Goal: Use online tool/utility: Utilize a website feature to perform a specific function

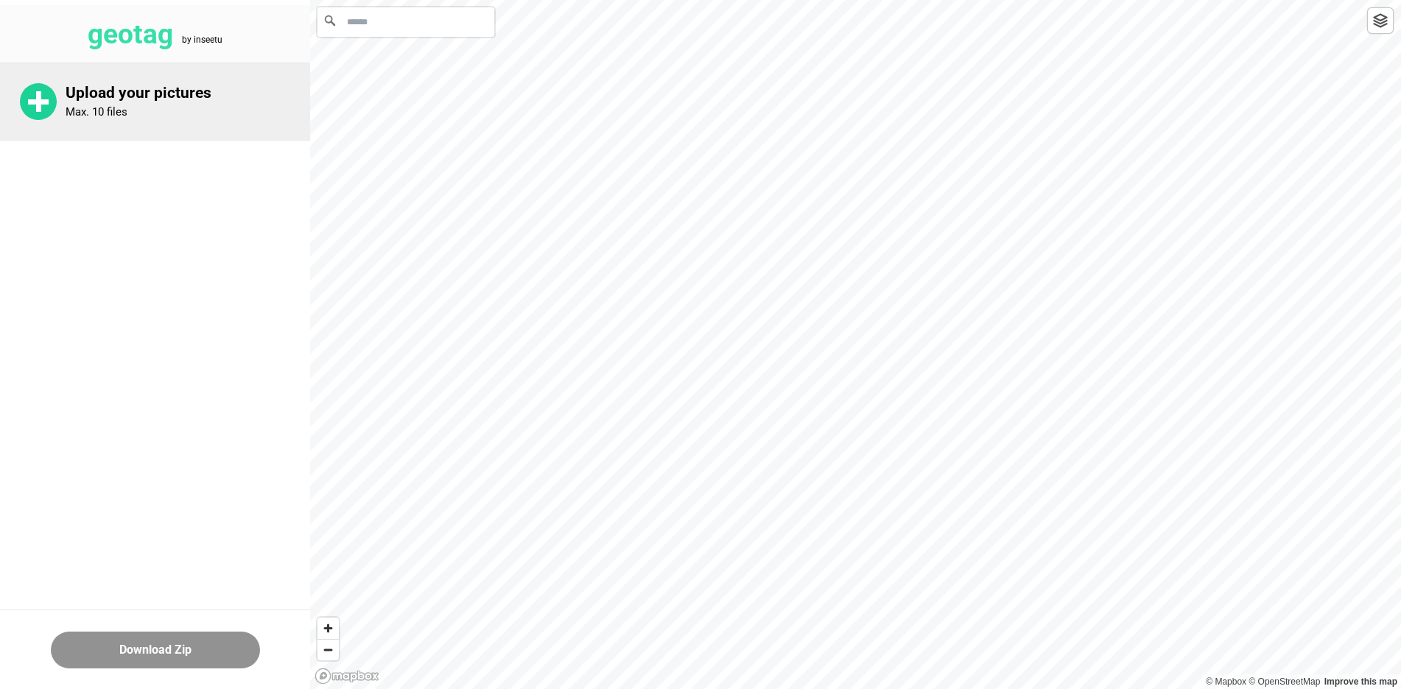
click at [52, 106] on circle at bounding box center [38, 101] width 37 height 37
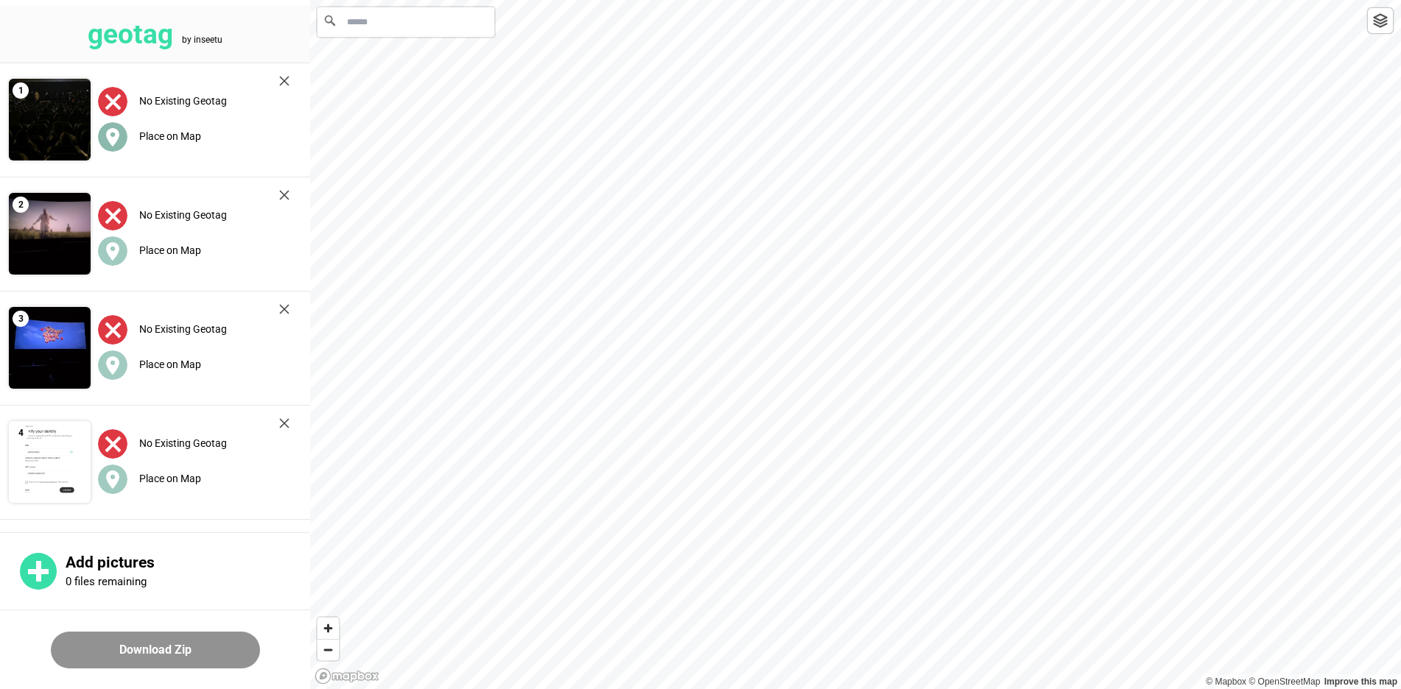
click at [203, 127] on div "Place on Map" at bounding box center [193, 137] width 191 height 30
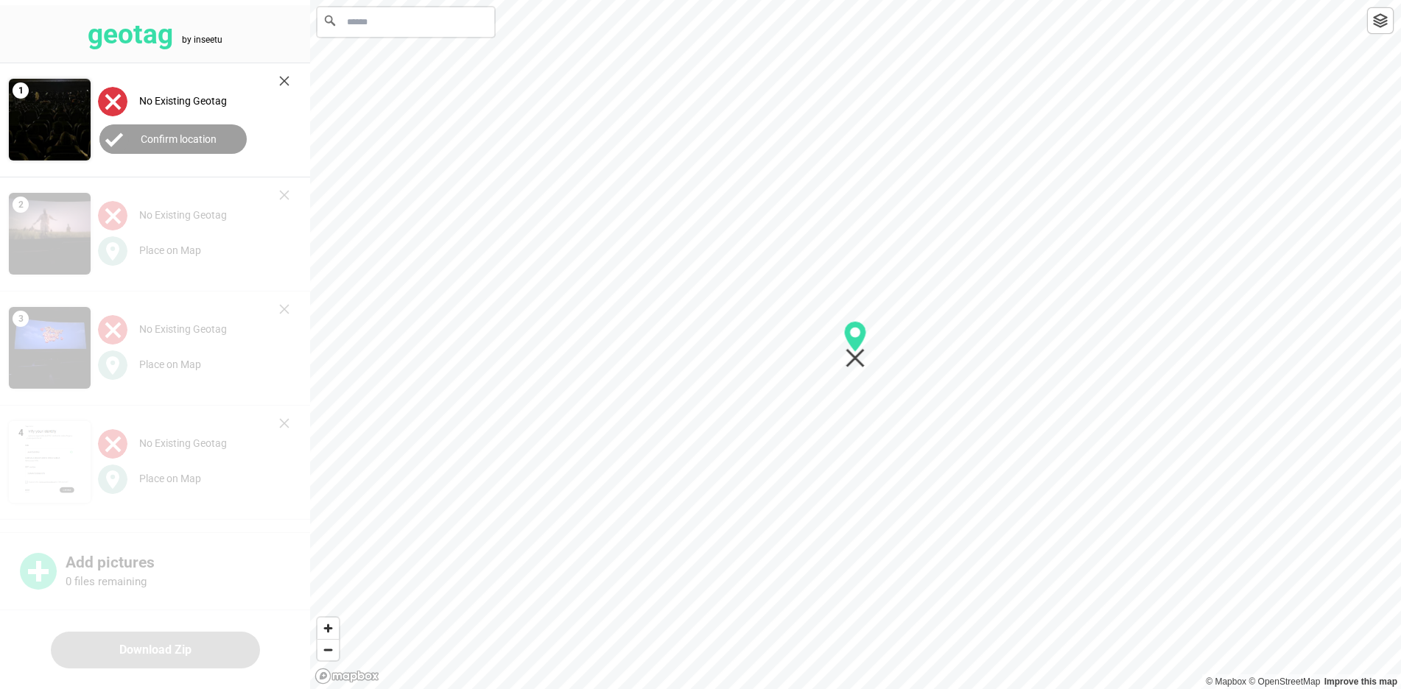
click at [412, 24] on input "Search" at bounding box center [405, 21] width 177 height 29
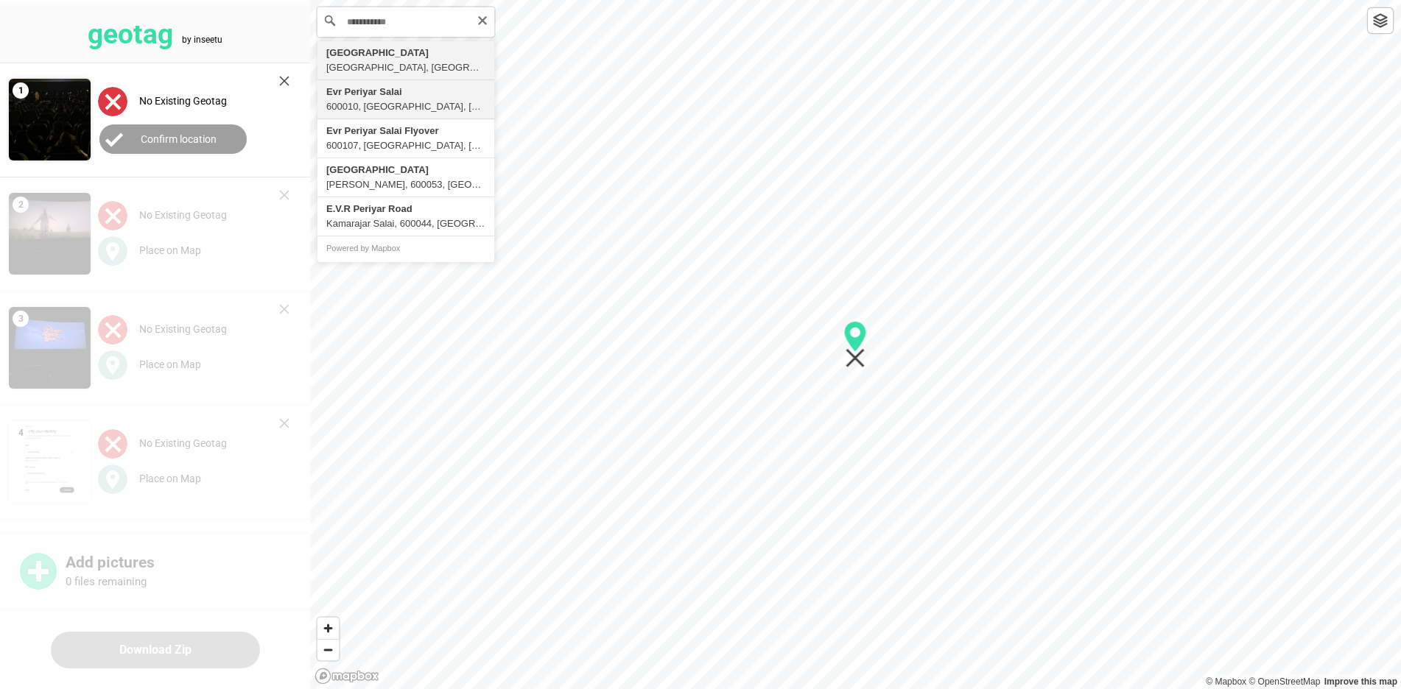
type input "**********"
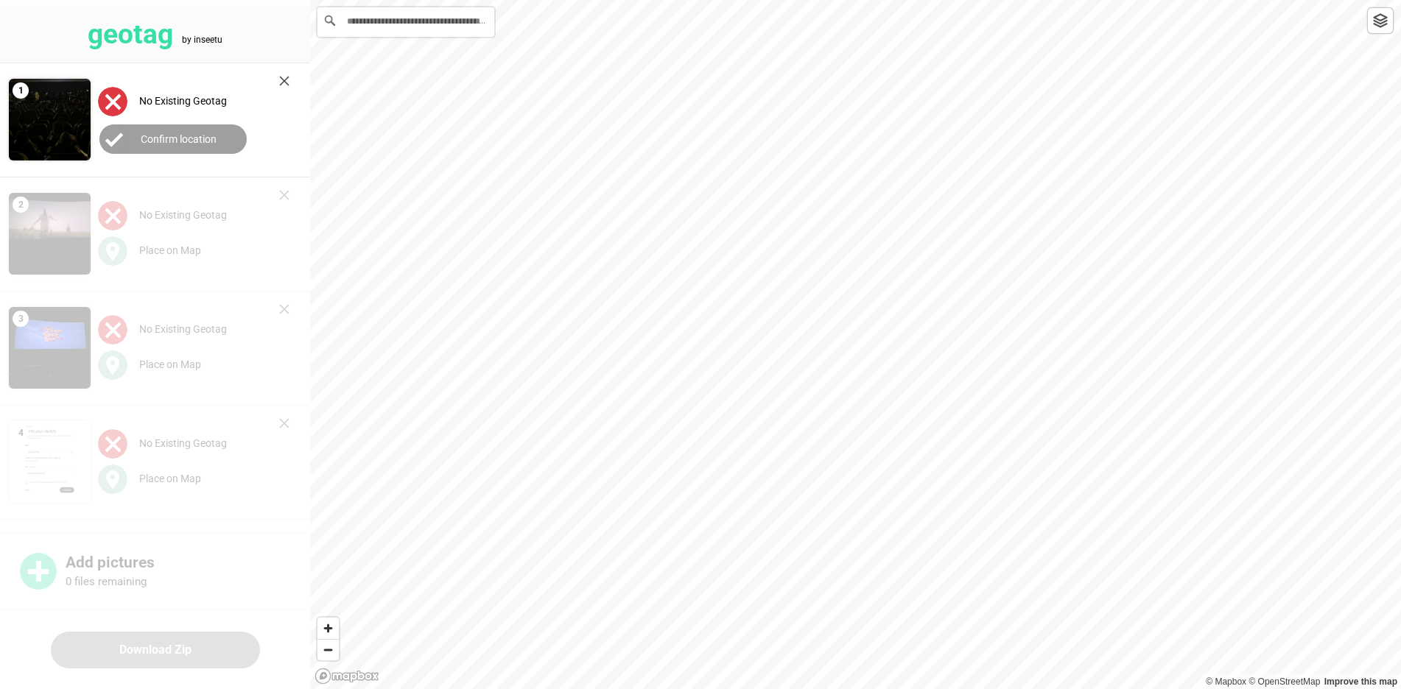
click at [213, 141] on label "Confirm location" at bounding box center [179, 139] width 76 height 12
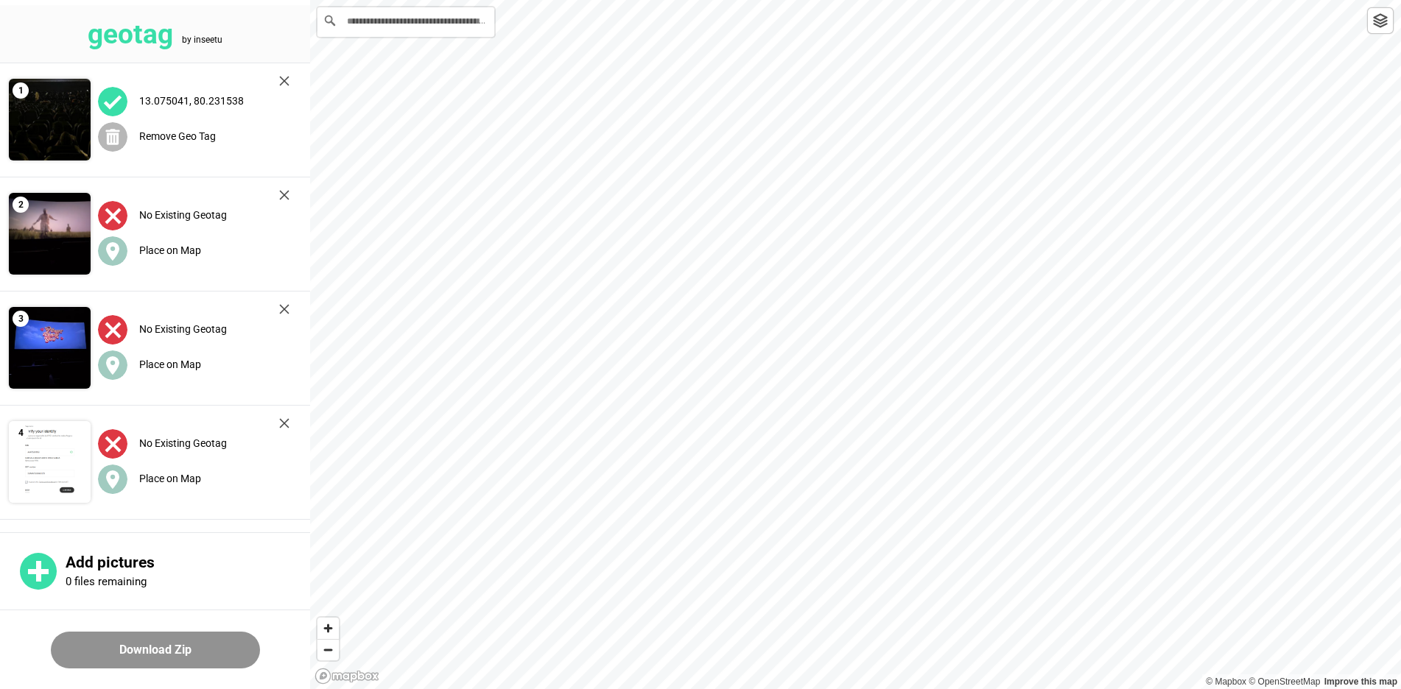
click at [193, 138] on label "Remove Geo Tag" at bounding box center [177, 136] width 77 height 12
click at [166, 137] on label "Place on Map" at bounding box center [170, 136] width 62 height 12
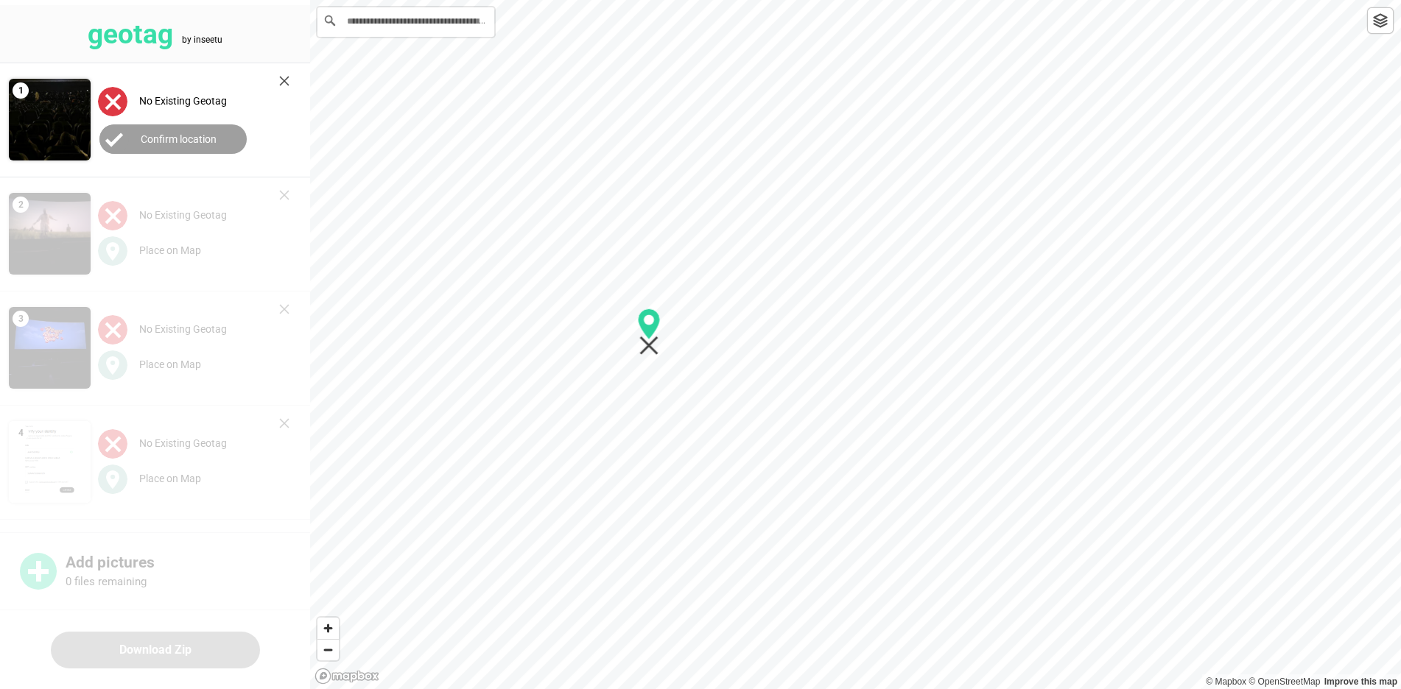
click at [643, 0] on div at bounding box center [855, 0] width 1091 height 0
click at [204, 138] on label "Confirm location" at bounding box center [179, 139] width 76 height 12
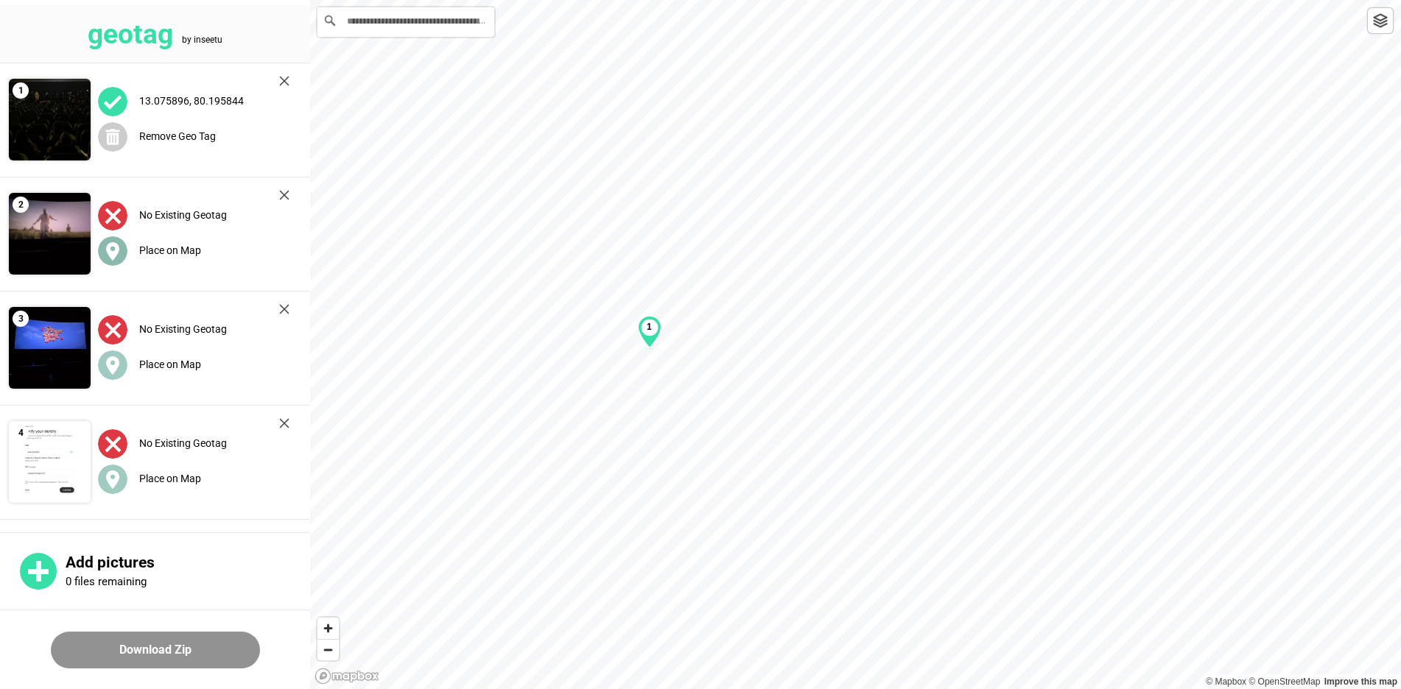
click at [176, 244] on label "Place on Map" at bounding box center [170, 250] width 62 height 12
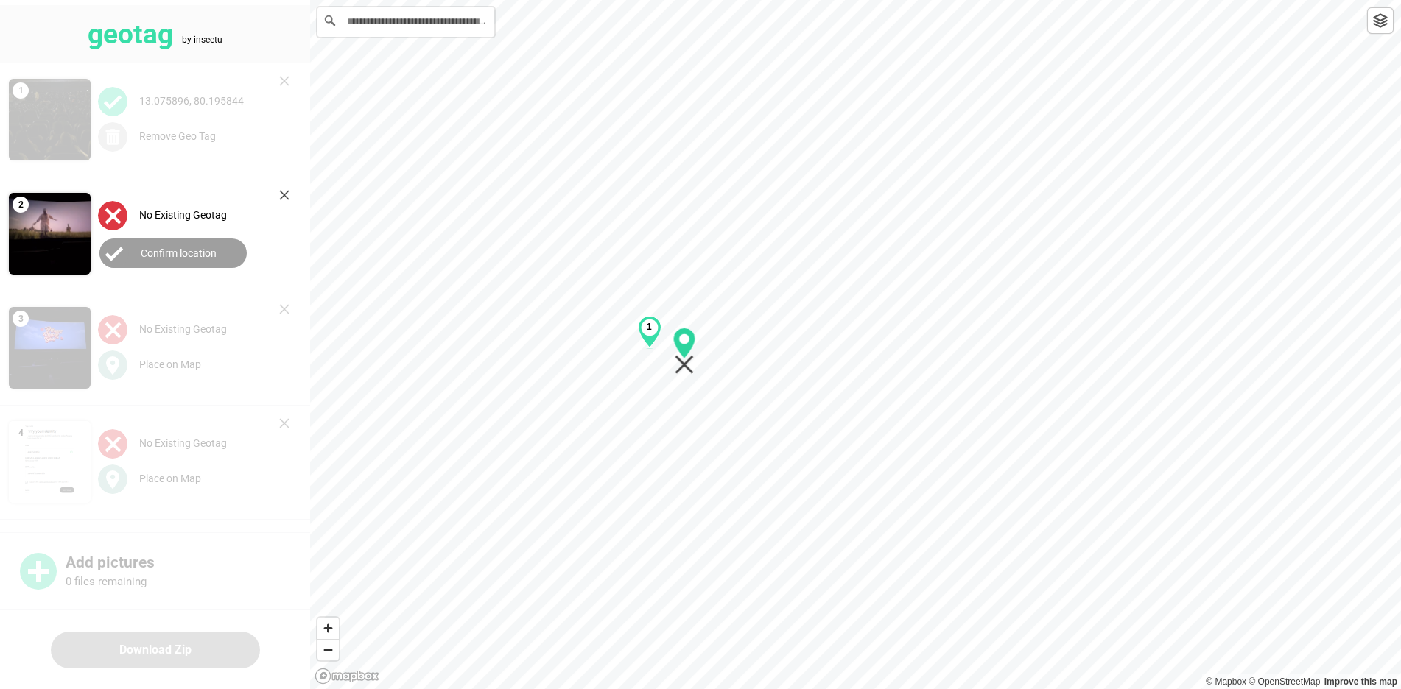
drag, startPoint x: 847, startPoint y: 338, endPoint x: 677, endPoint y: 345, distance: 169.5
click at [676, 345] on icon "Map marker" at bounding box center [684, 343] width 22 height 31
click at [199, 253] on label "Confirm location" at bounding box center [179, 253] width 76 height 12
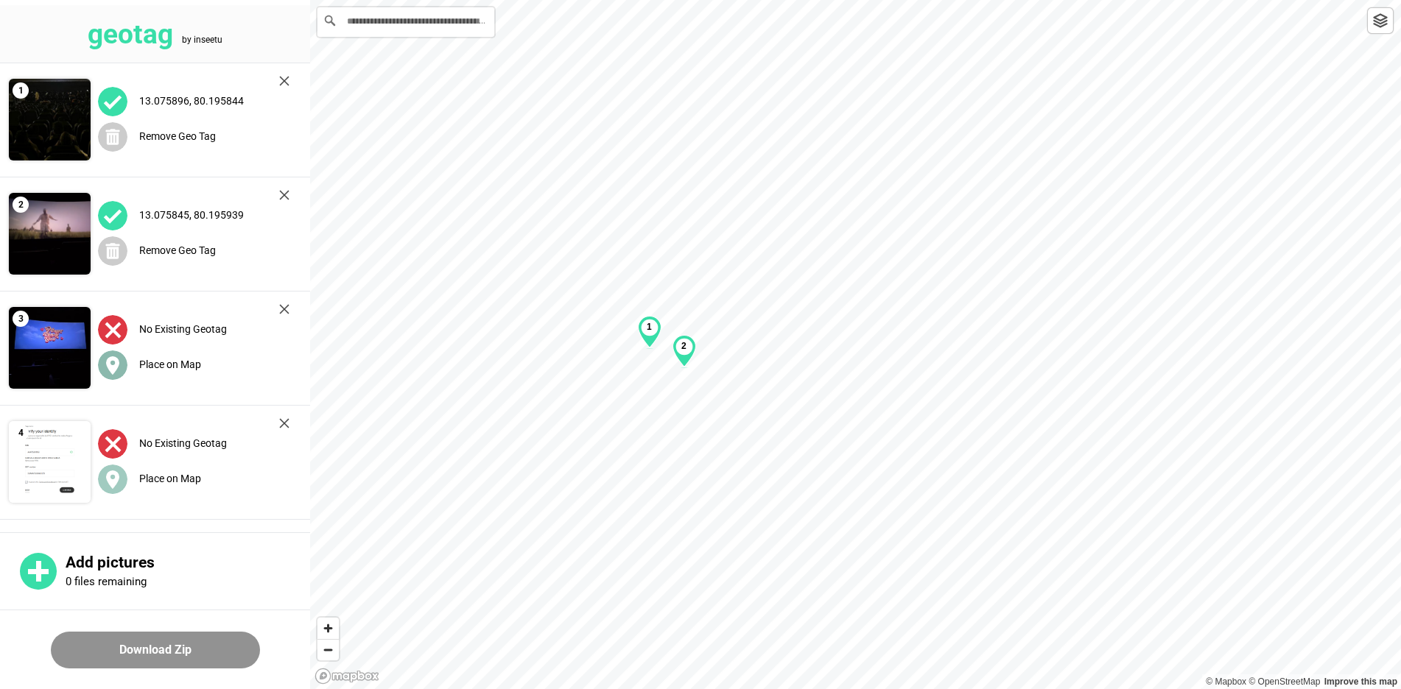
click at [180, 365] on label "Place on Map" at bounding box center [170, 365] width 62 height 12
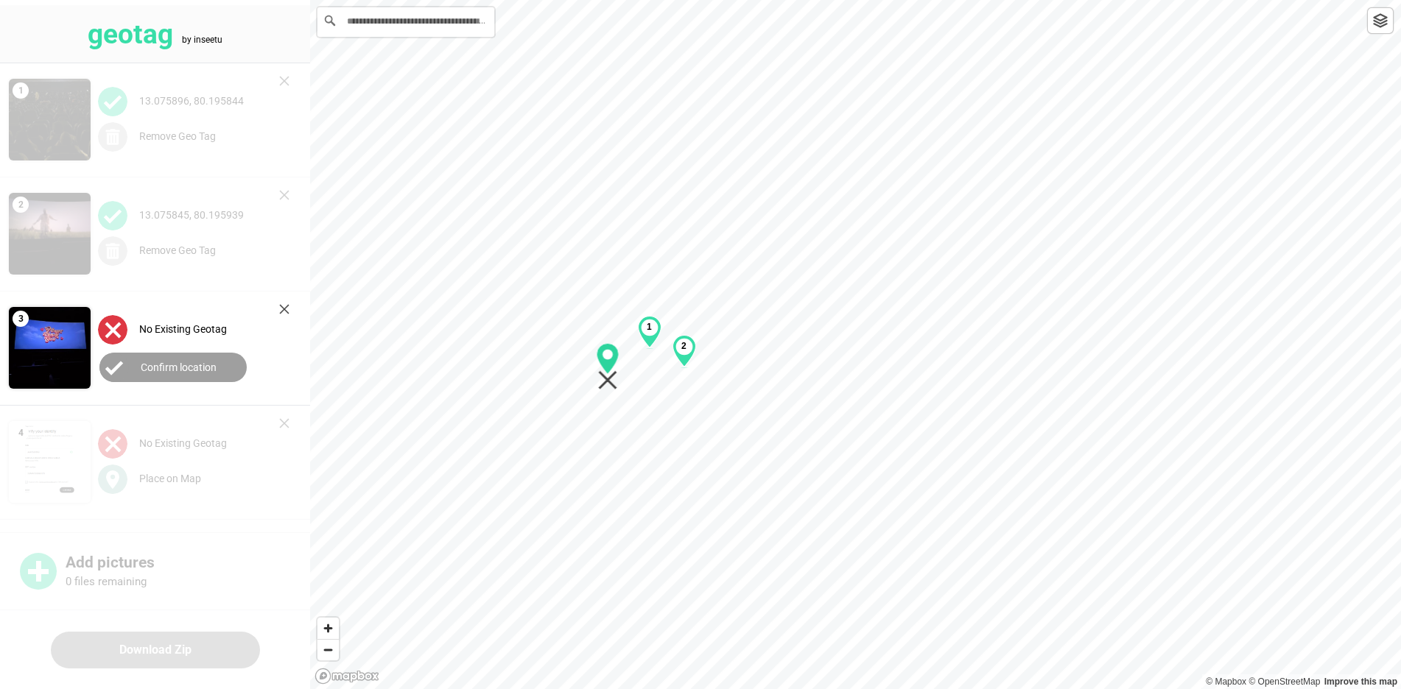
drag, startPoint x: 860, startPoint y: 357, endPoint x: 632, endPoint y: 383, distance: 229.7
click at [618, 379] on icon "Map marker" at bounding box center [607, 366] width 23 height 47
click at [222, 373] on button "Confirm location" at bounding box center [172, 367] width 147 height 29
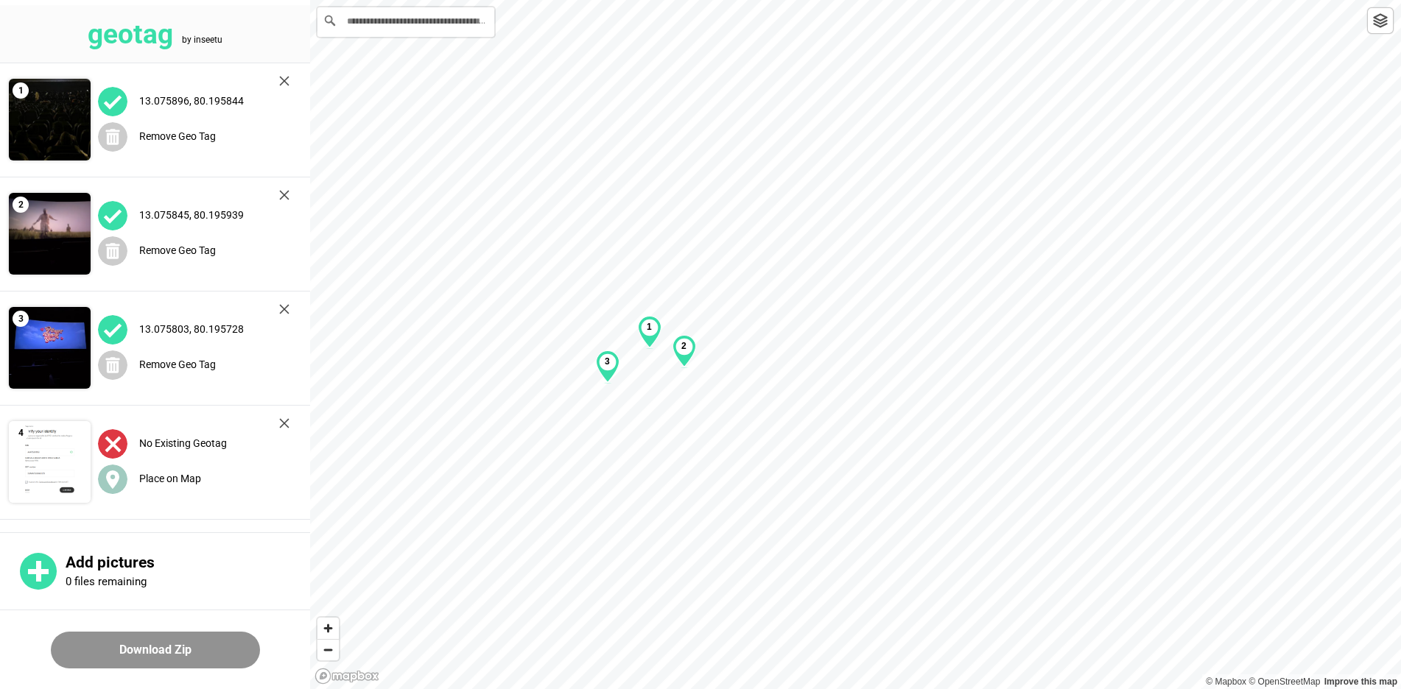
click at [190, 658] on button "Download Zip" at bounding box center [155, 650] width 209 height 37
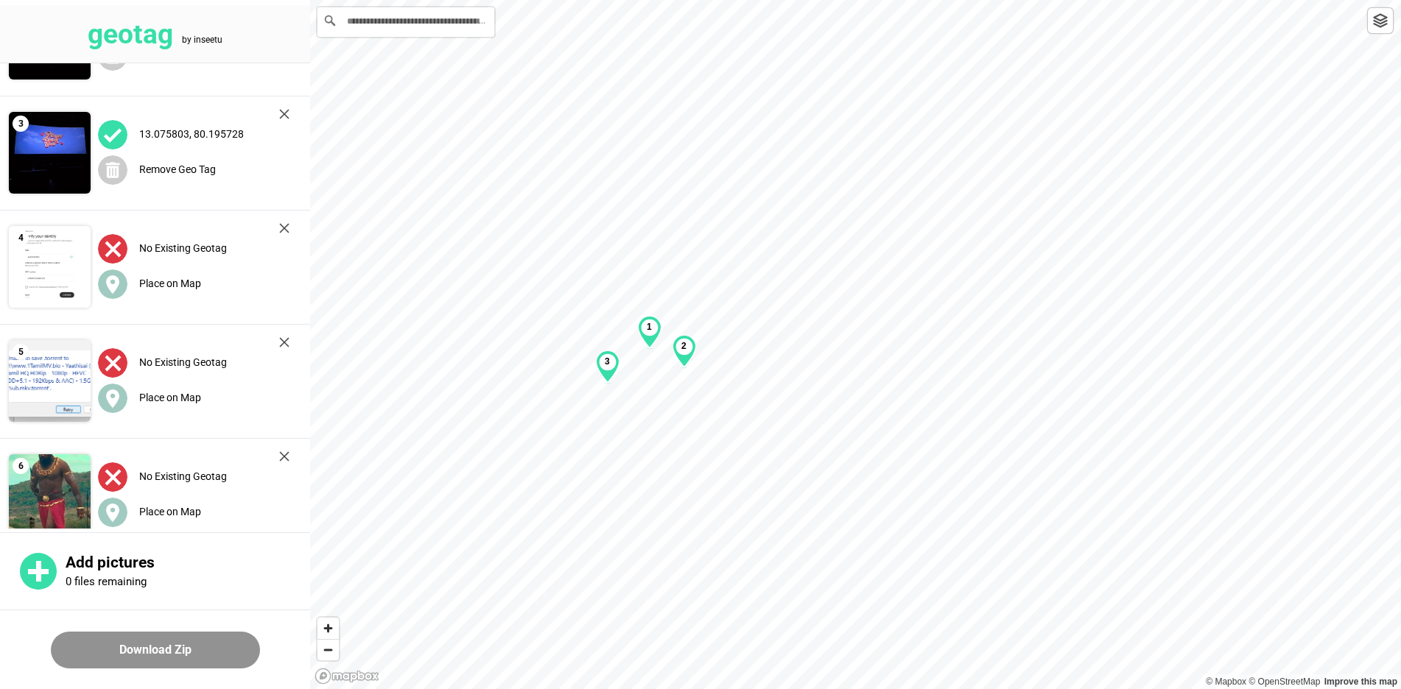
scroll to position [196, 0]
click at [172, 281] on label "Place on Map" at bounding box center [170, 283] width 62 height 12
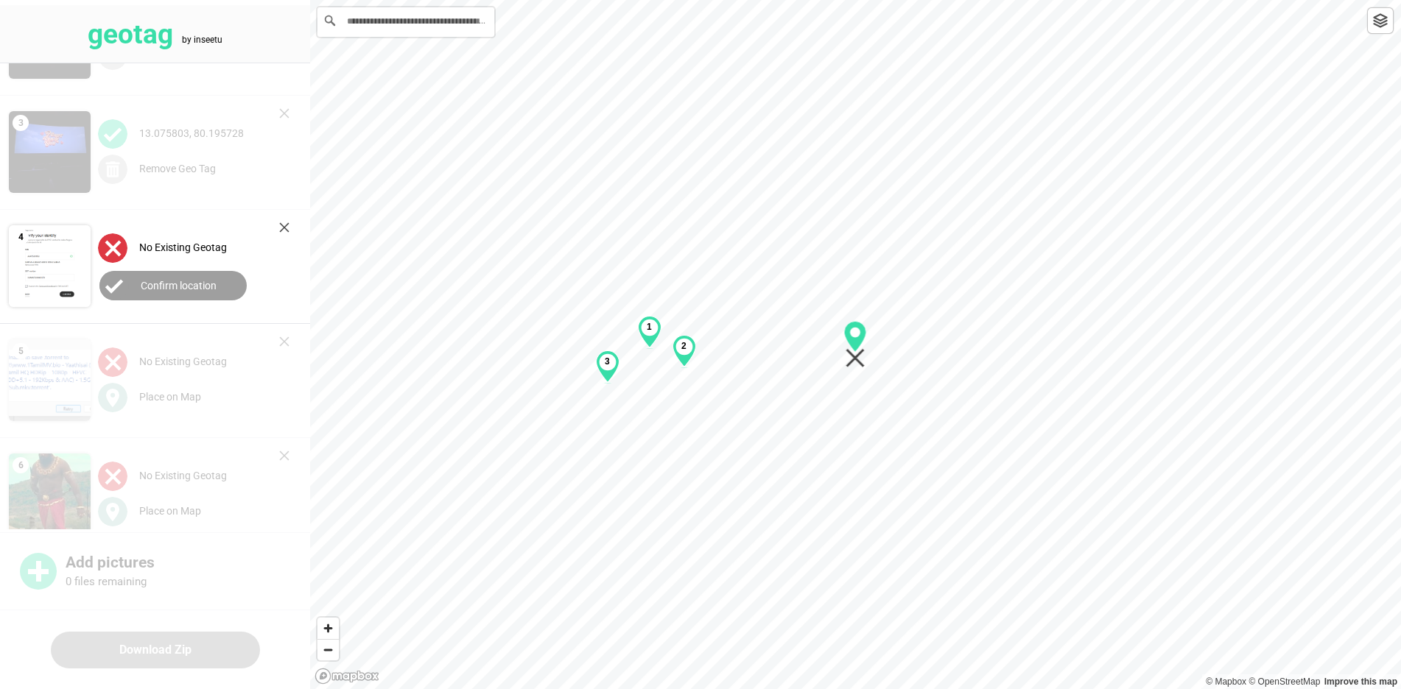
click at [175, 289] on label "Confirm location" at bounding box center [179, 286] width 76 height 12
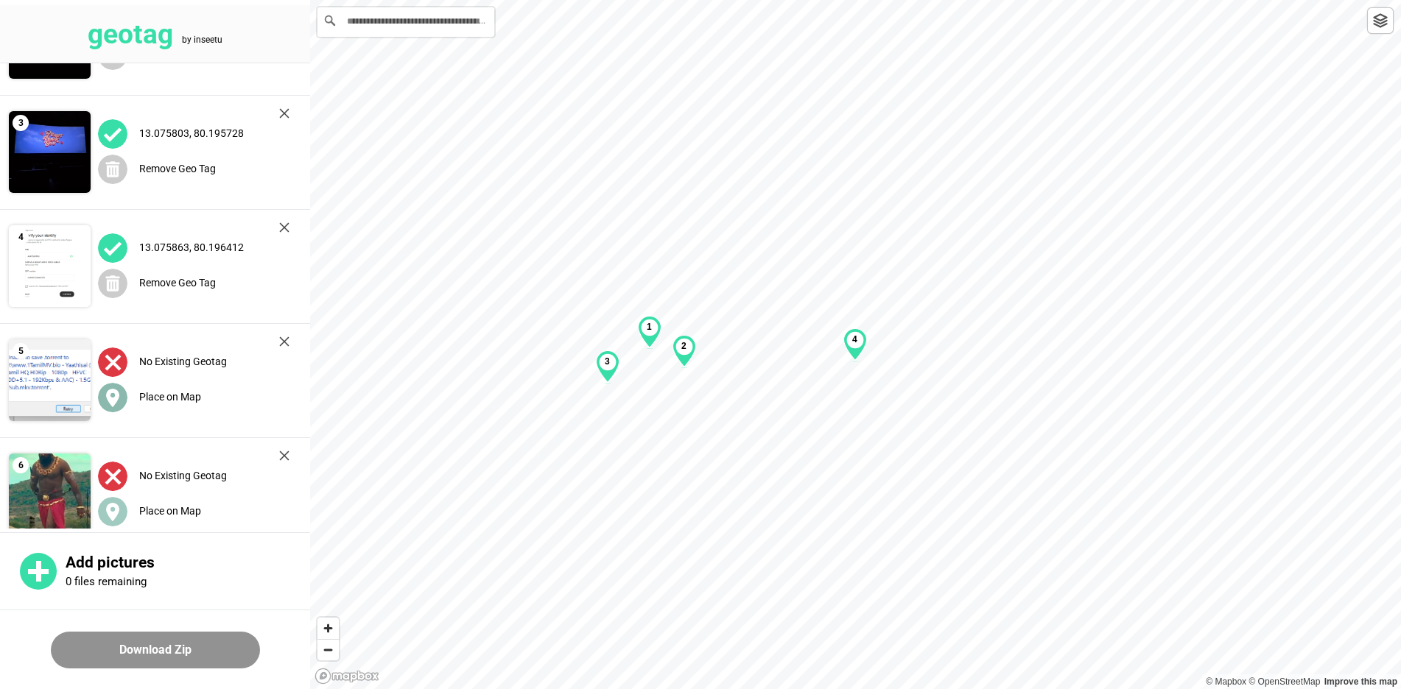
click at [180, 401] on label "Place on Map" at bounding box center [170, 397] width 62 height 12
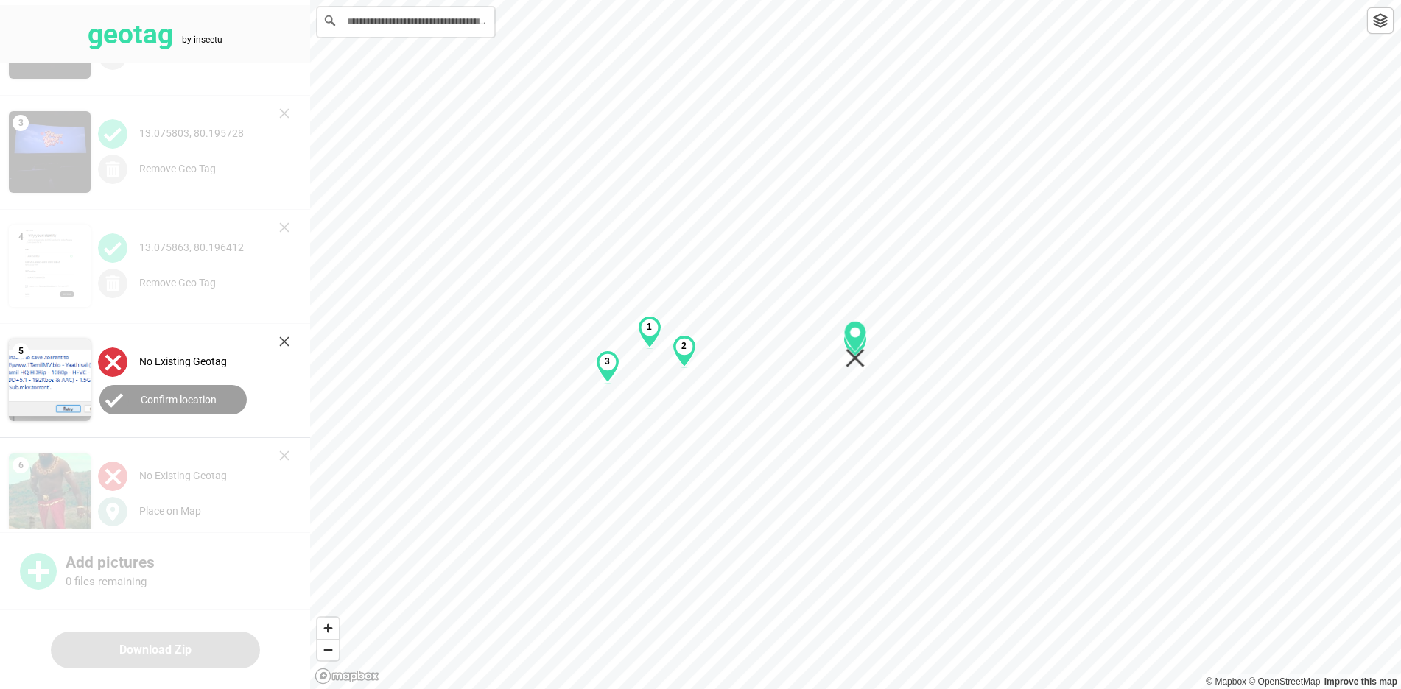
click at [195, 405] on button "Confirm location" at bounding box center [172, 399] width 147 height 29
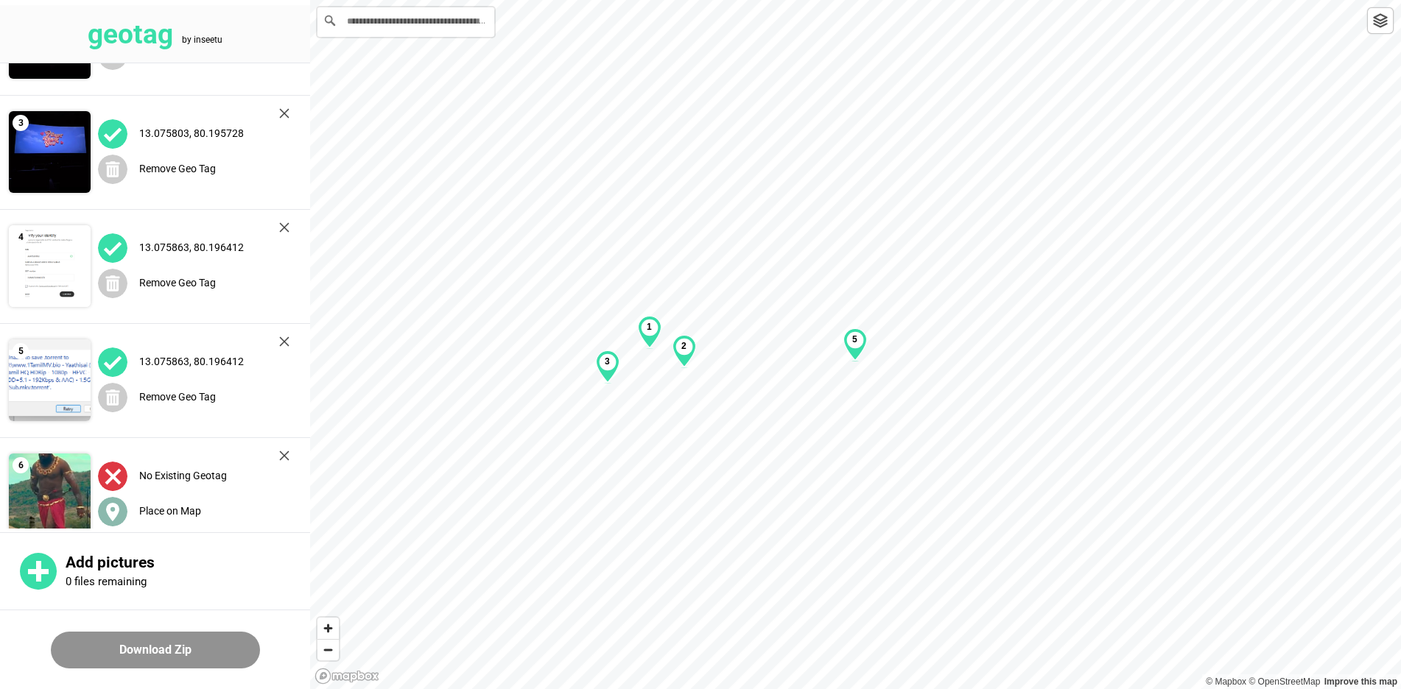
click at [166, 499] on div "Place on Map" at bounding box center [193, 511] width 191 height 30
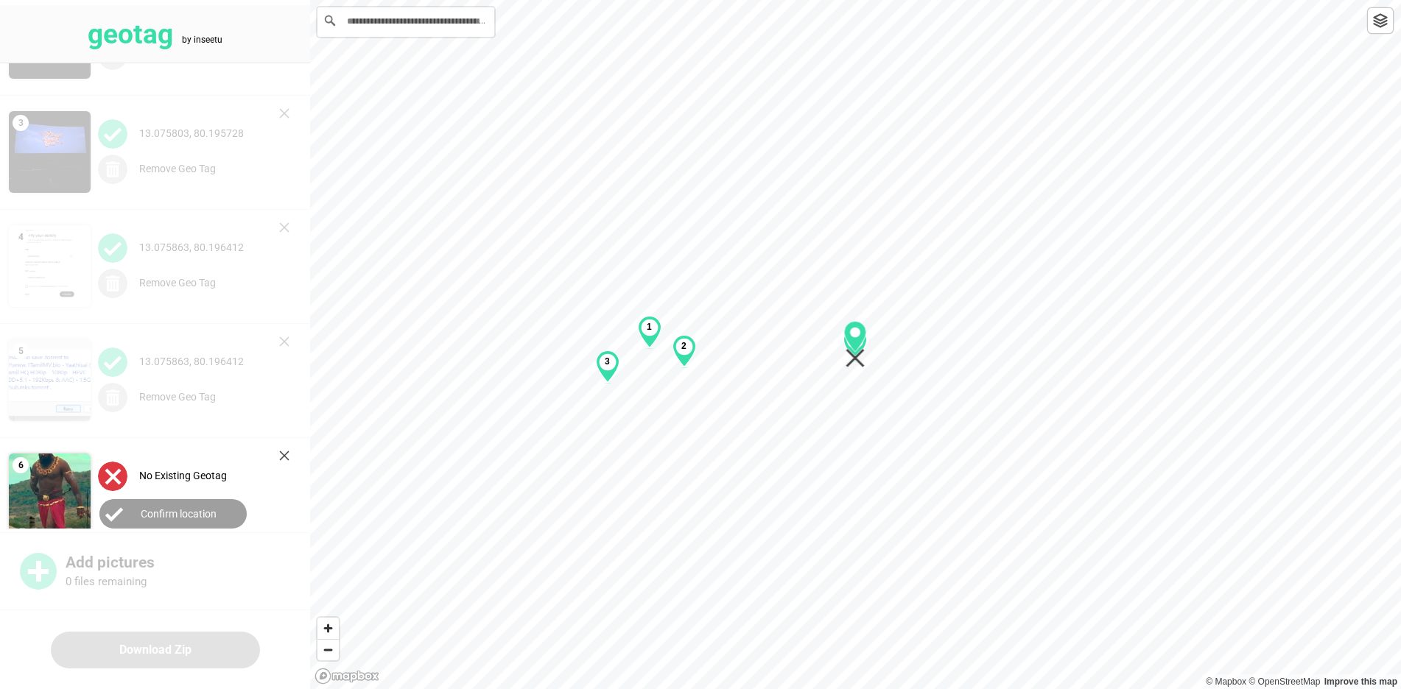
click at [225, 519] on button "Confirm location" at bounding box center [172, 513] width 147 height 29
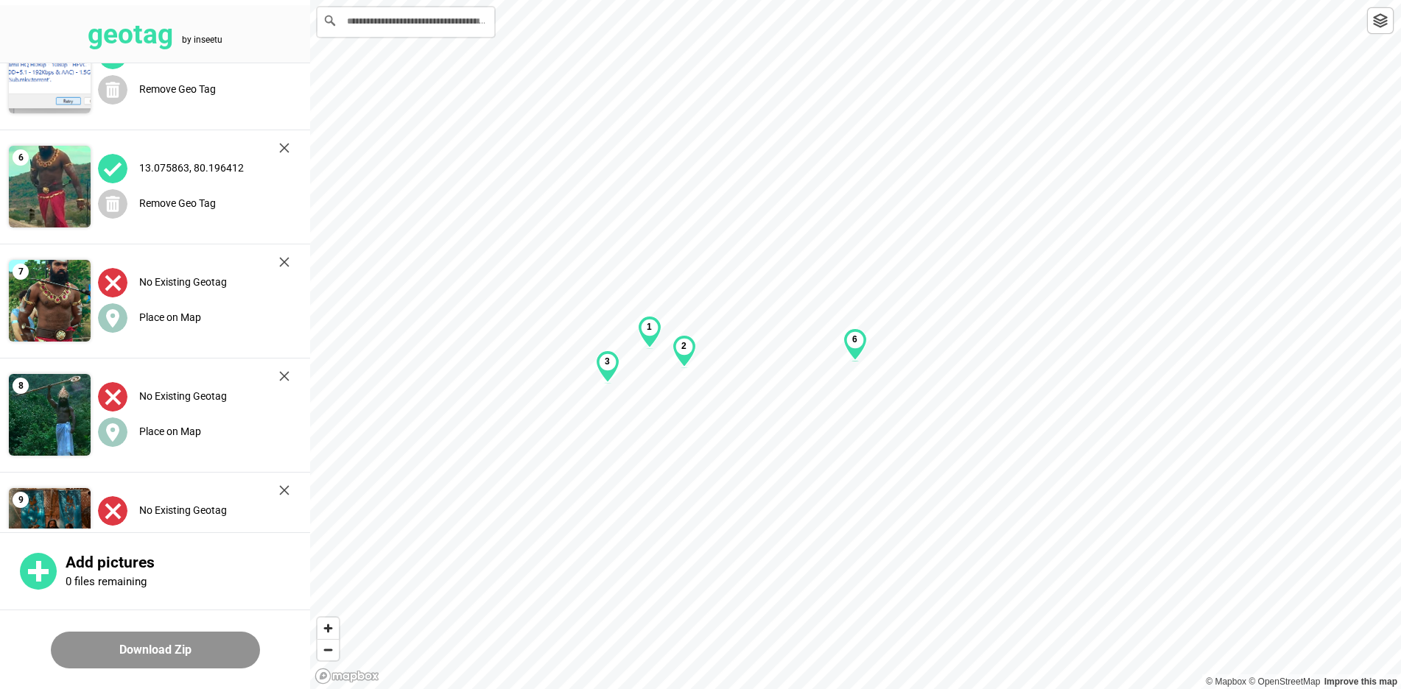
scroll to position [564, 0]
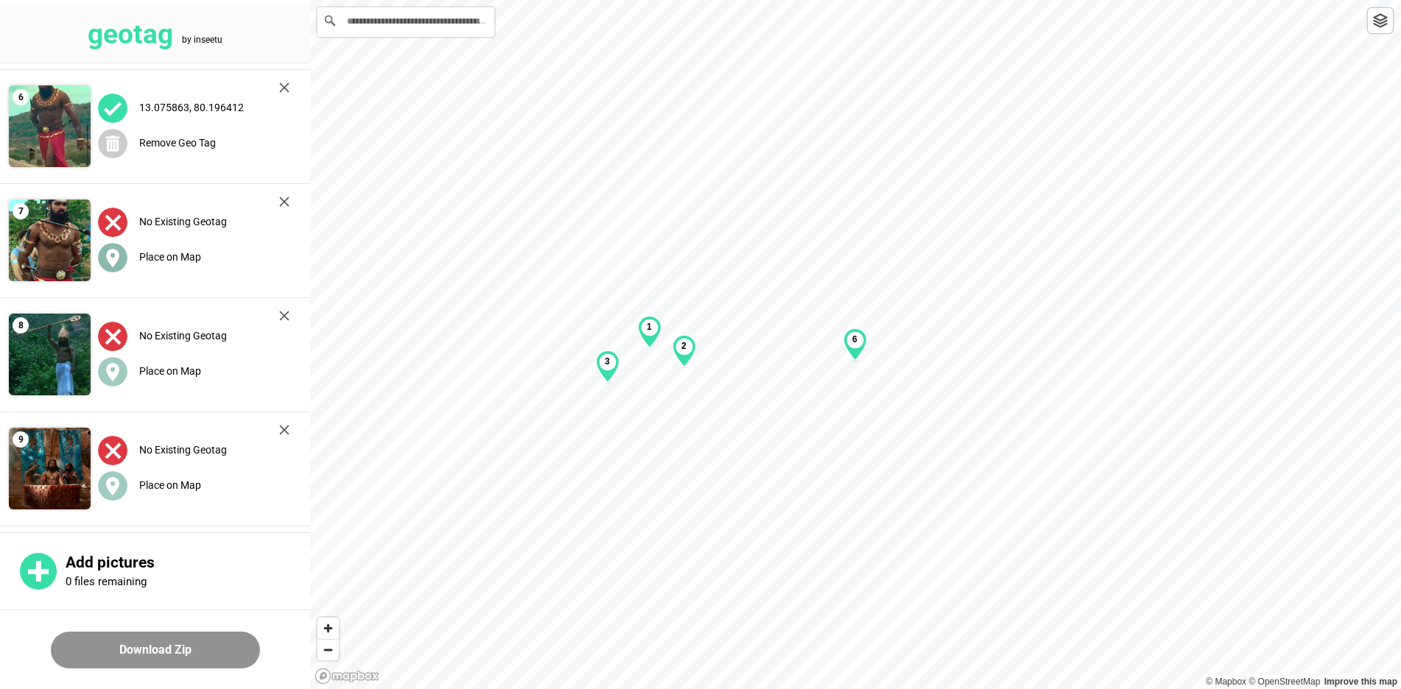
click at [172, 244] on div "Place on Map" at bounding box center [193, 257] width 191 height 30
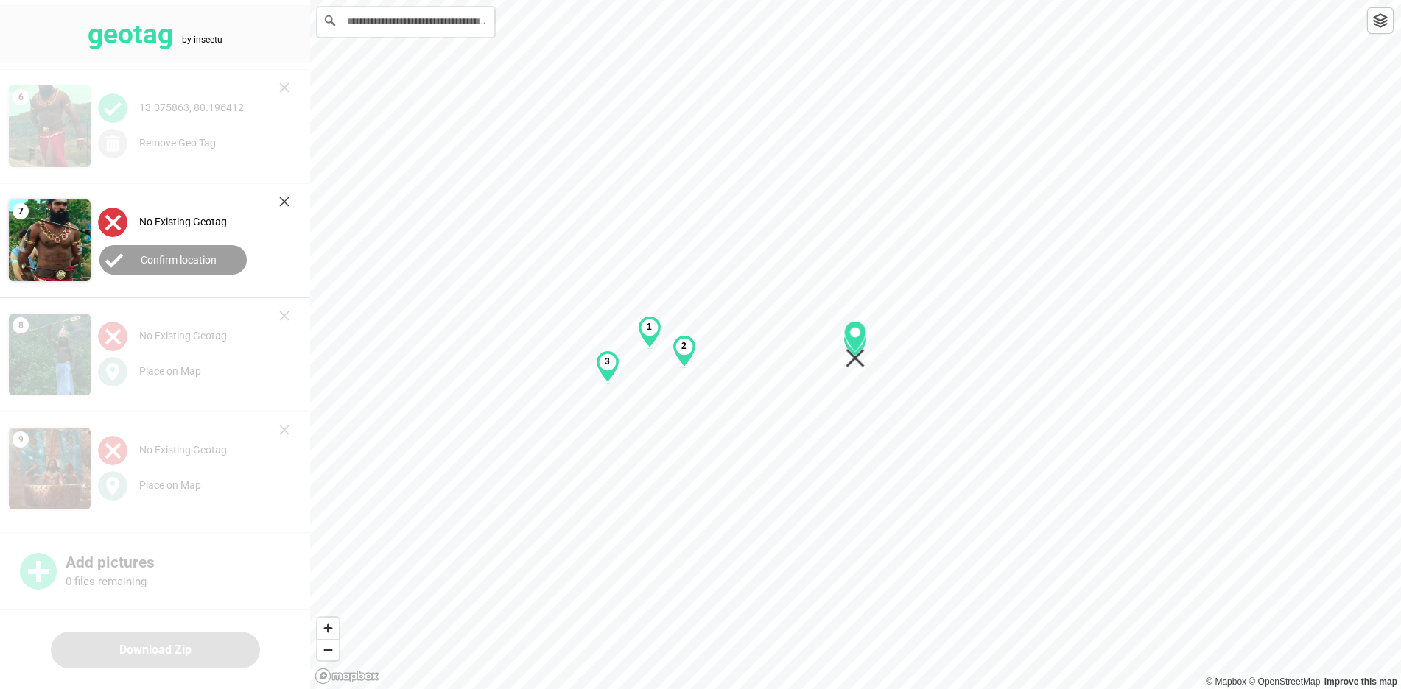
click at [149, 254] on label "Confirm location" at bounding box center [179, 260] width 76 height 12
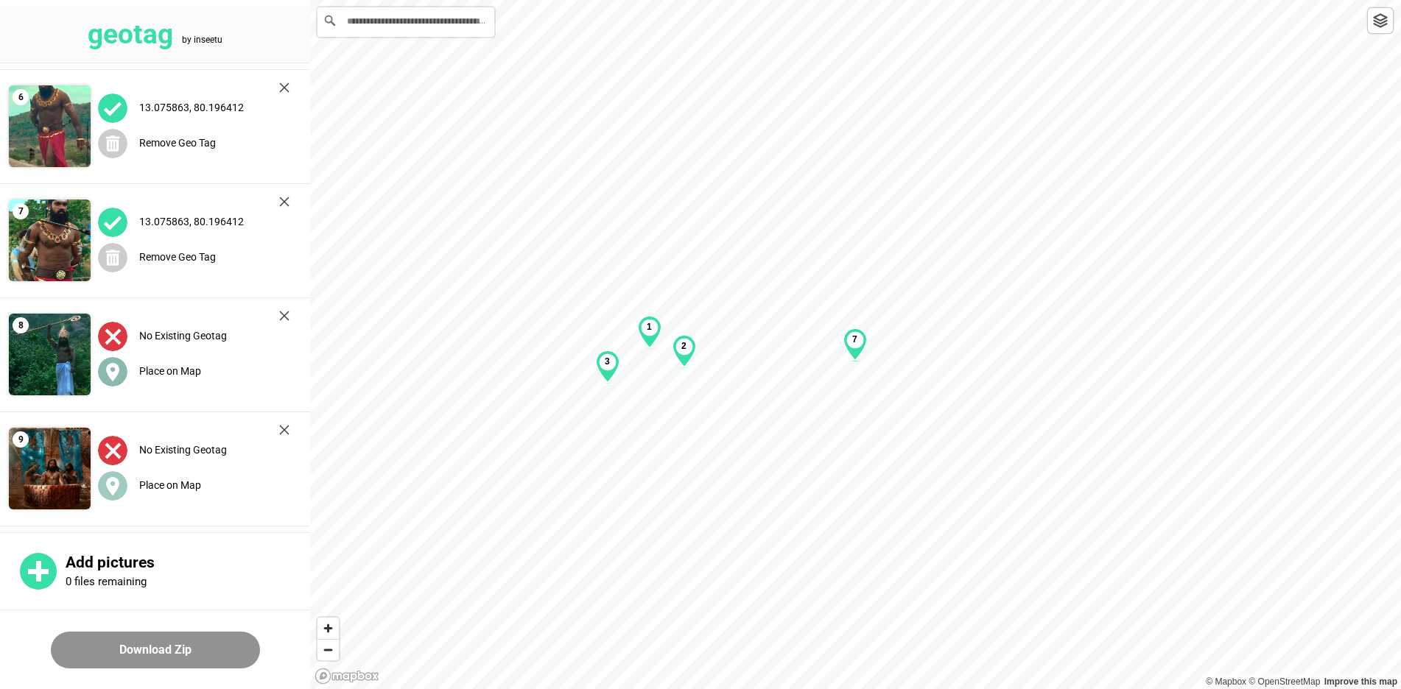
click at [163, 373] on label "Place on Map" at bounding box center [170, 371] width 62 height 12
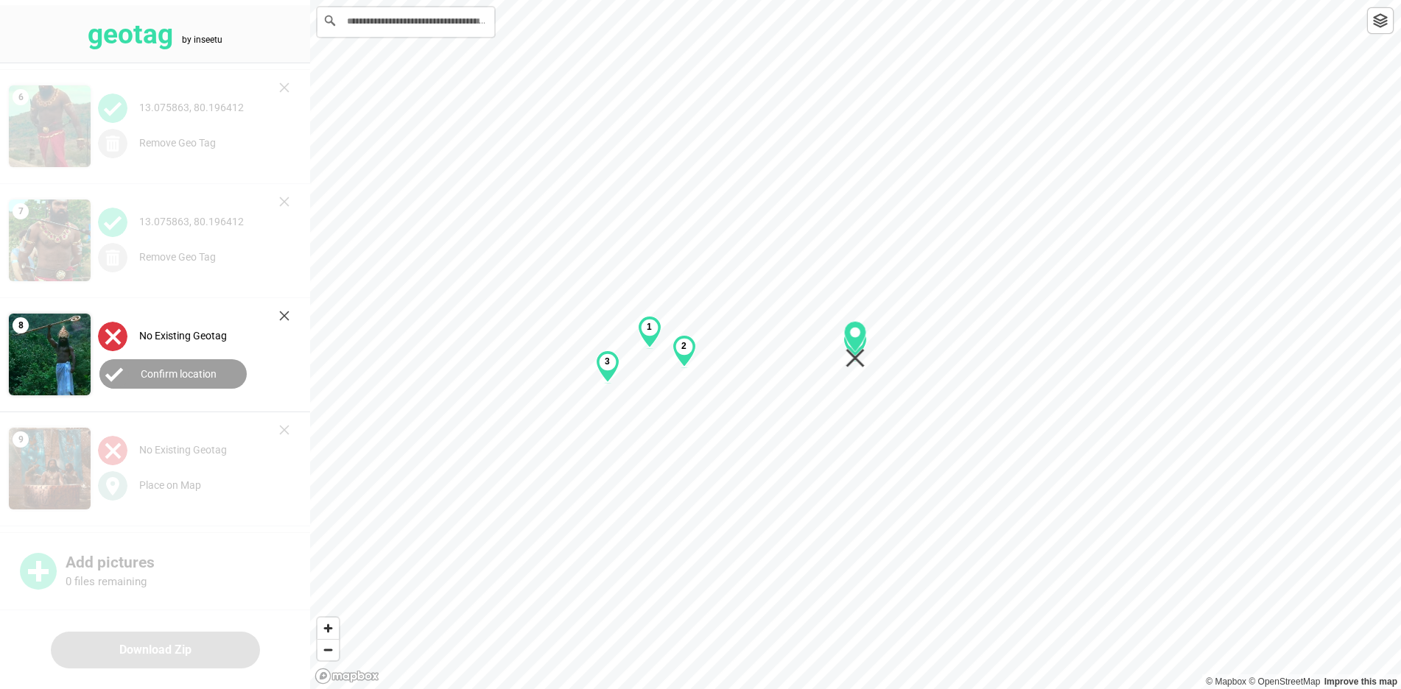
click at [180, 377] on label "Confirm location" at bounding box center [179, 374] width 76 height 12
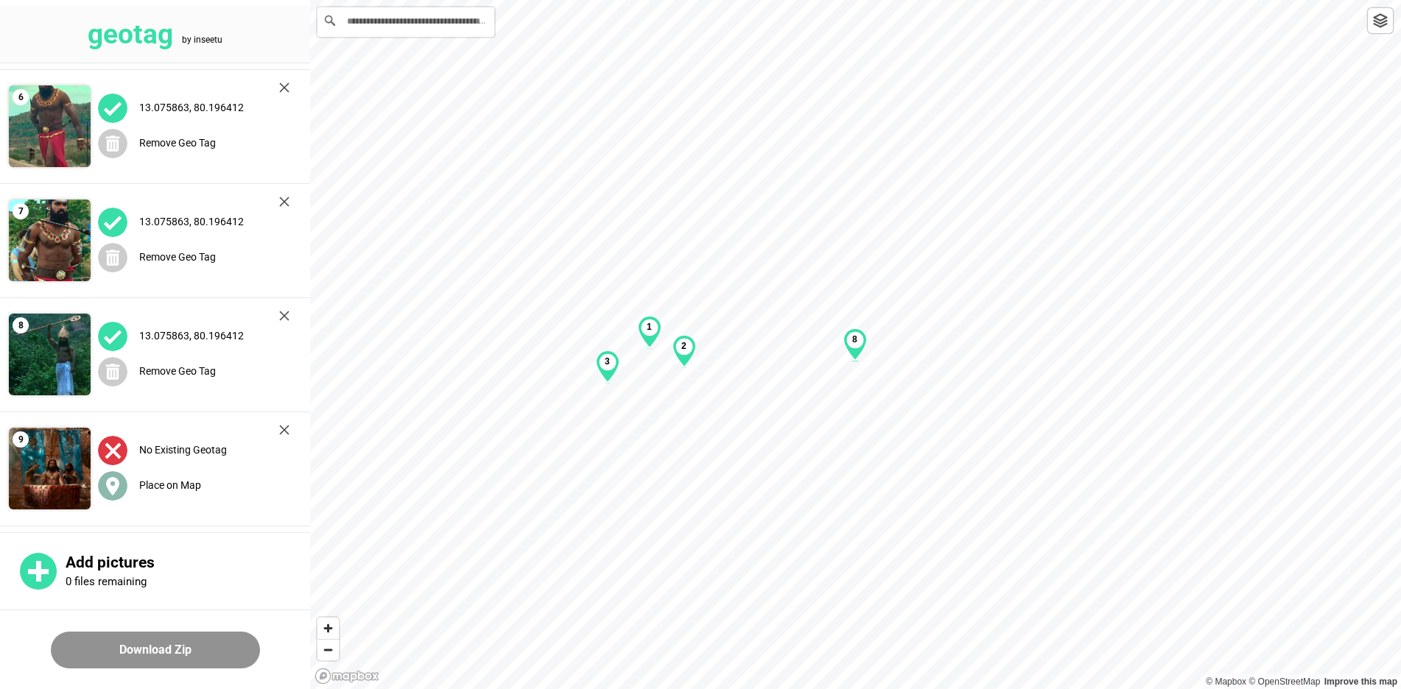
click at [141, 482] on label "Place on Map" at bounding box center [170, 485] width 62 height 12
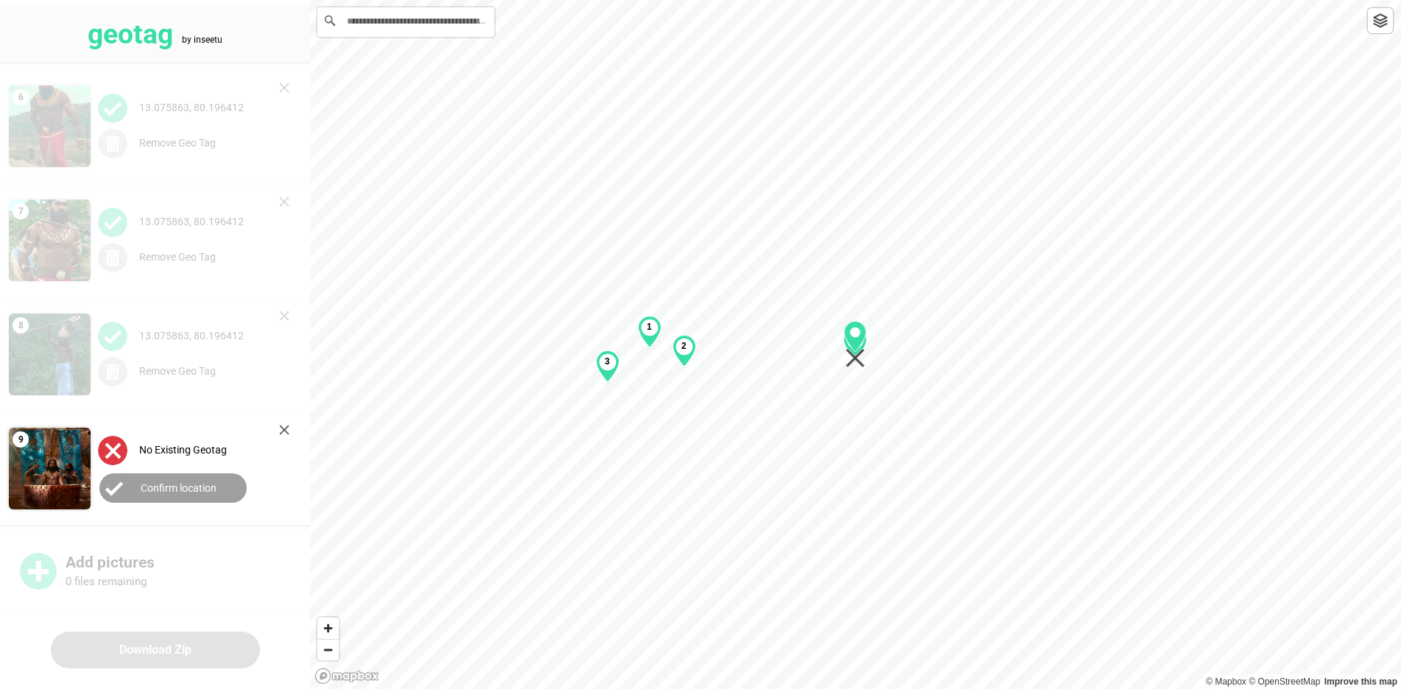
click at [191, 493] on button "Confirm location" at bounding box center [172, 488] width 147 height 29
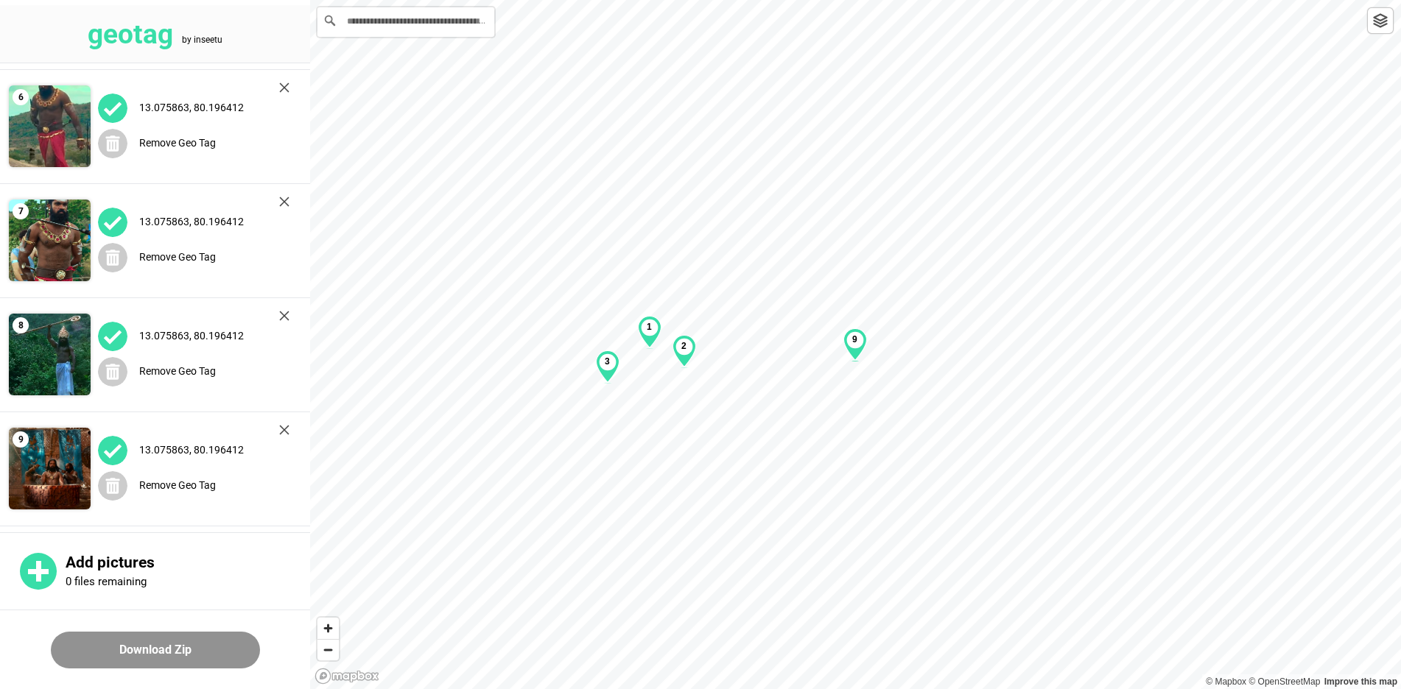
click at [188, 650] on button "Download Zip" at bounding box center [155, 650] width 209 height 37
click at [99, 645] on button "Download Zip" at bounding box center [155, 650] width 209 height 37
click at [99, 643] on button "Download Zip" at bounding box center [155, 650] width 209 height 37
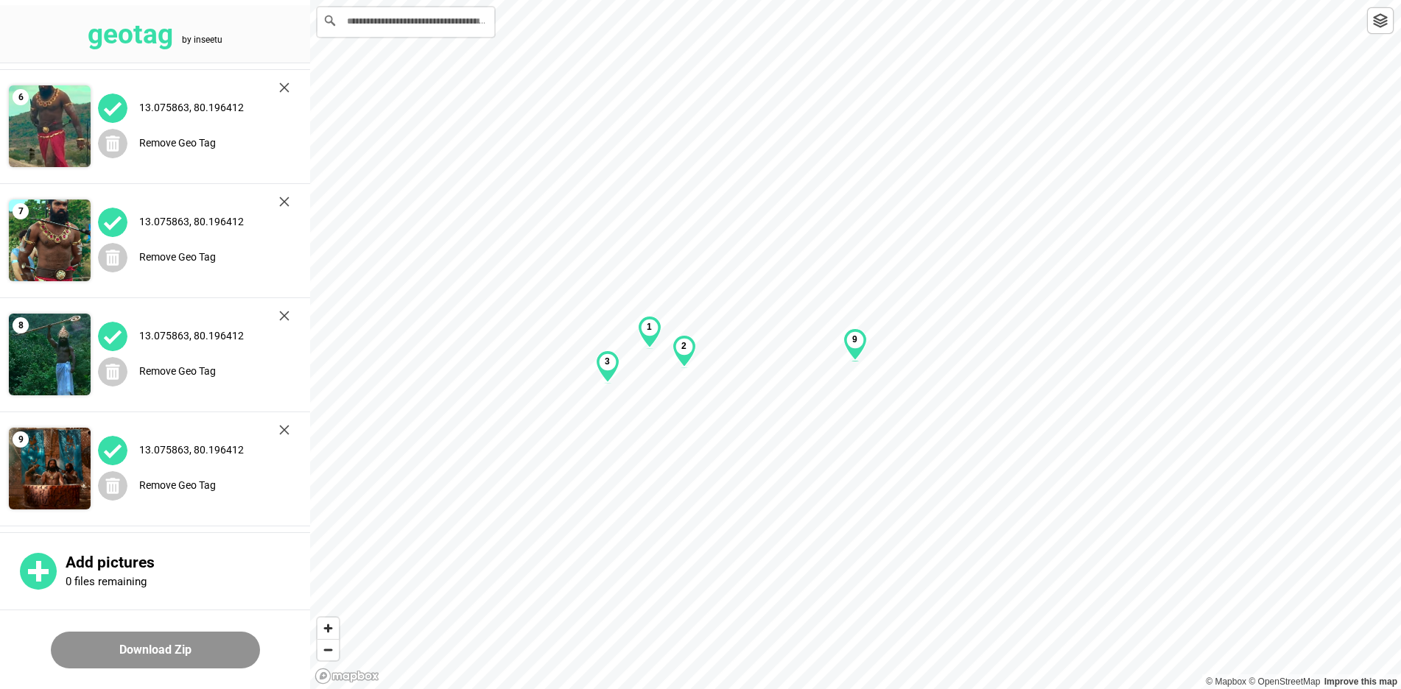
click at [99, 642] on button "Download Zip" at bounding box center [155, 650] width 209 height 37
click at [610, 373] on div "3" at bounding box center [607, 367] width 23 height 32
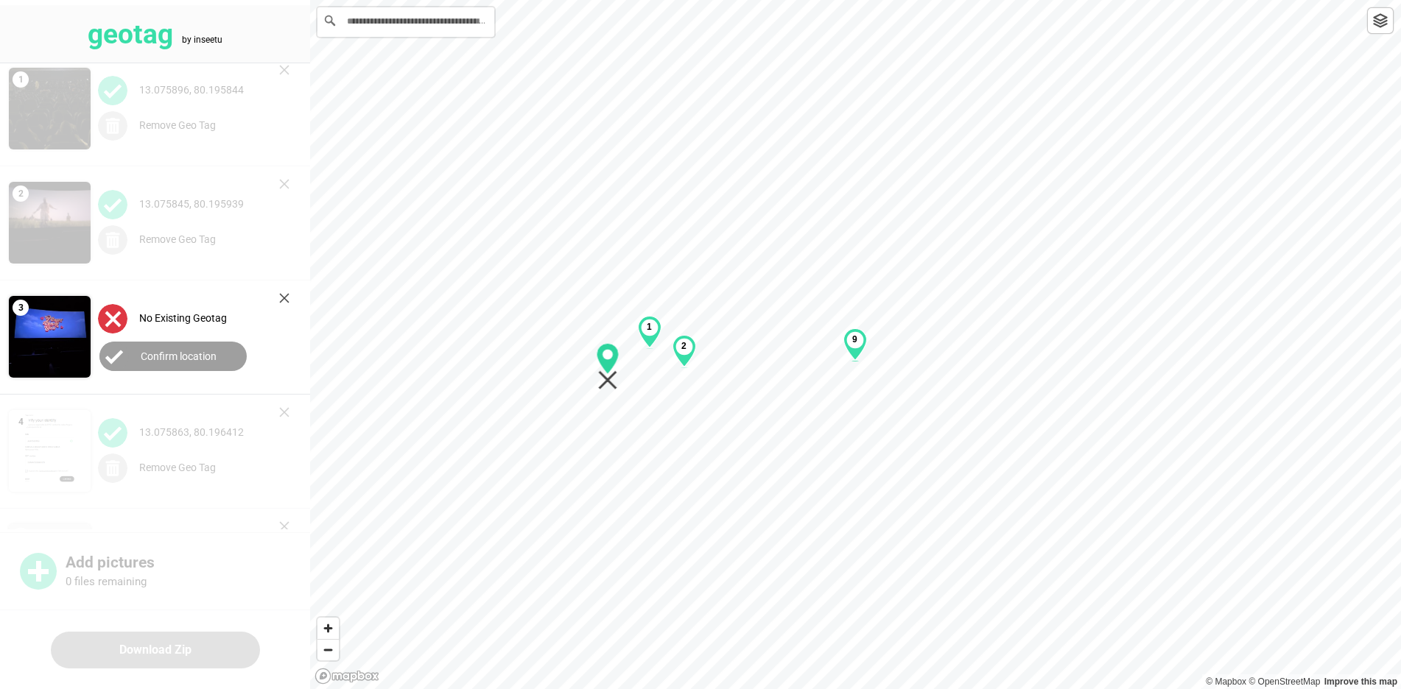
scroll to position [0, 0]
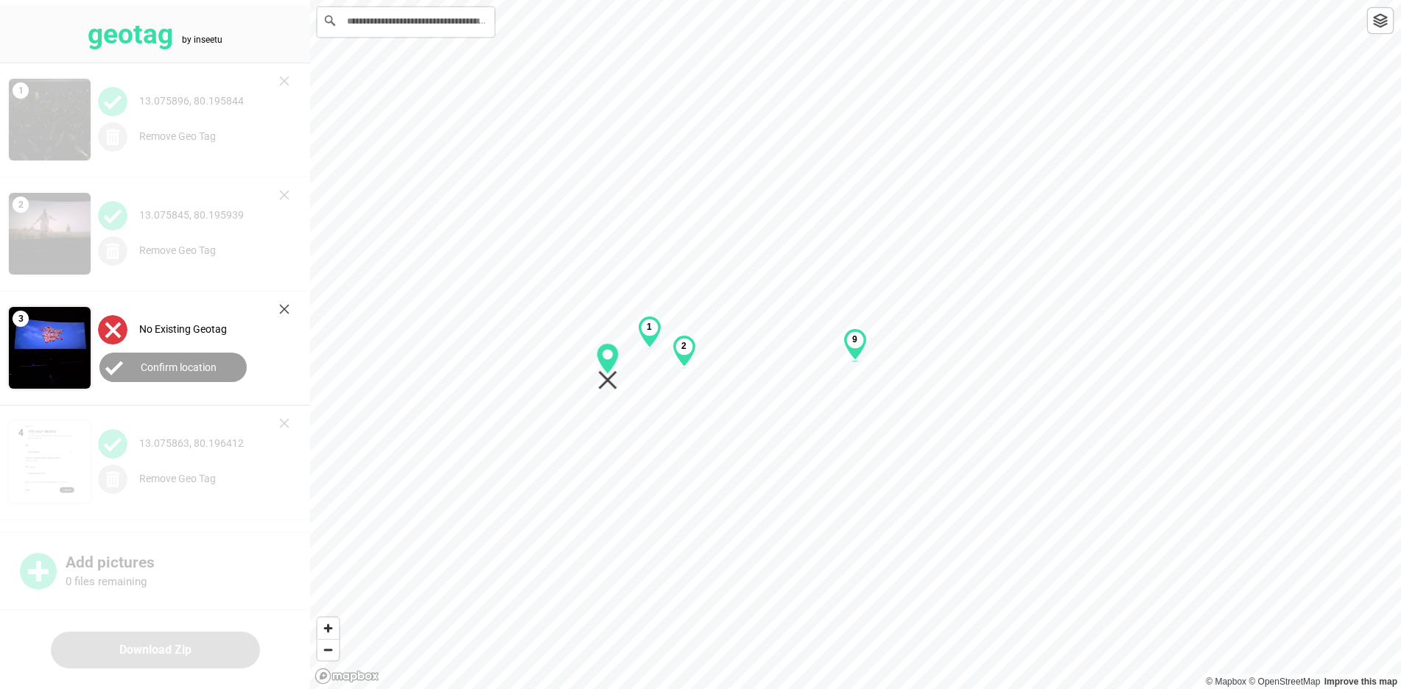
click at [202, 363] on label "Confirm location" at bounding box center [179, 368] width 76 height 12
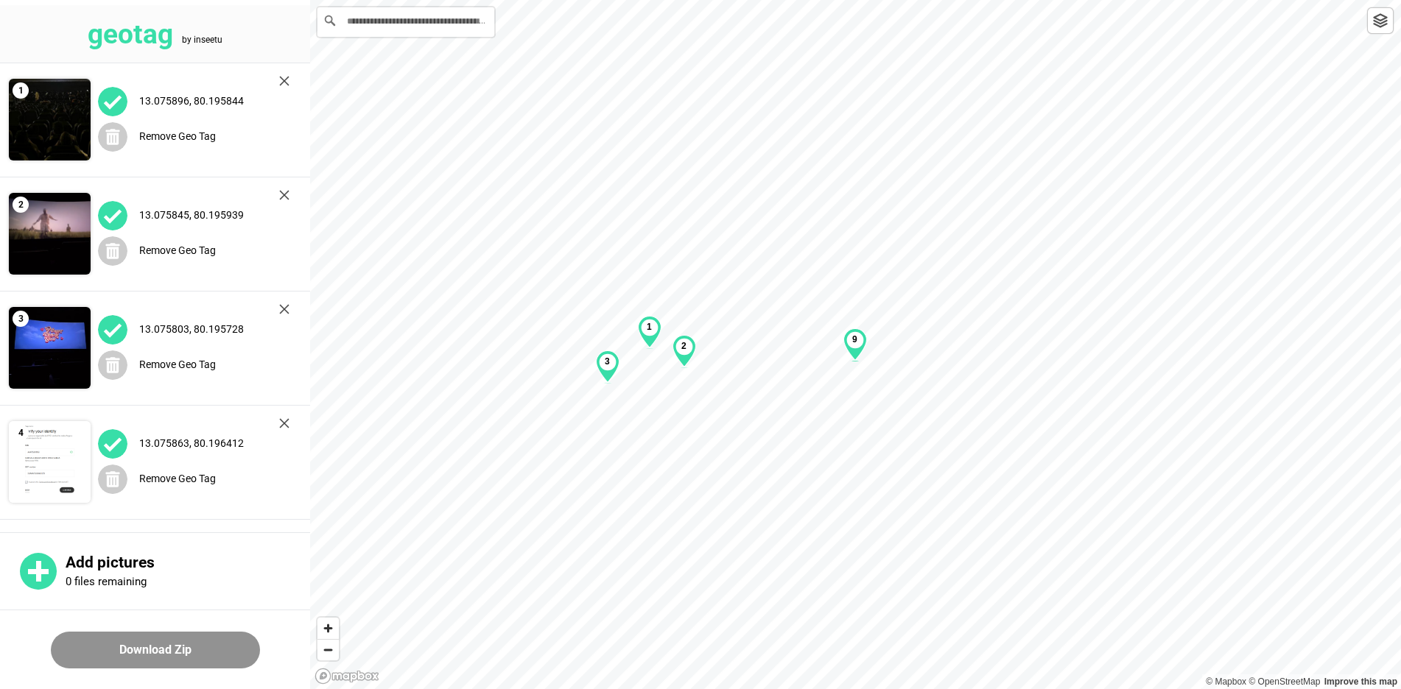
click at [648, 340] on div "1" at bounding box center [649, 332] width 23 height 32
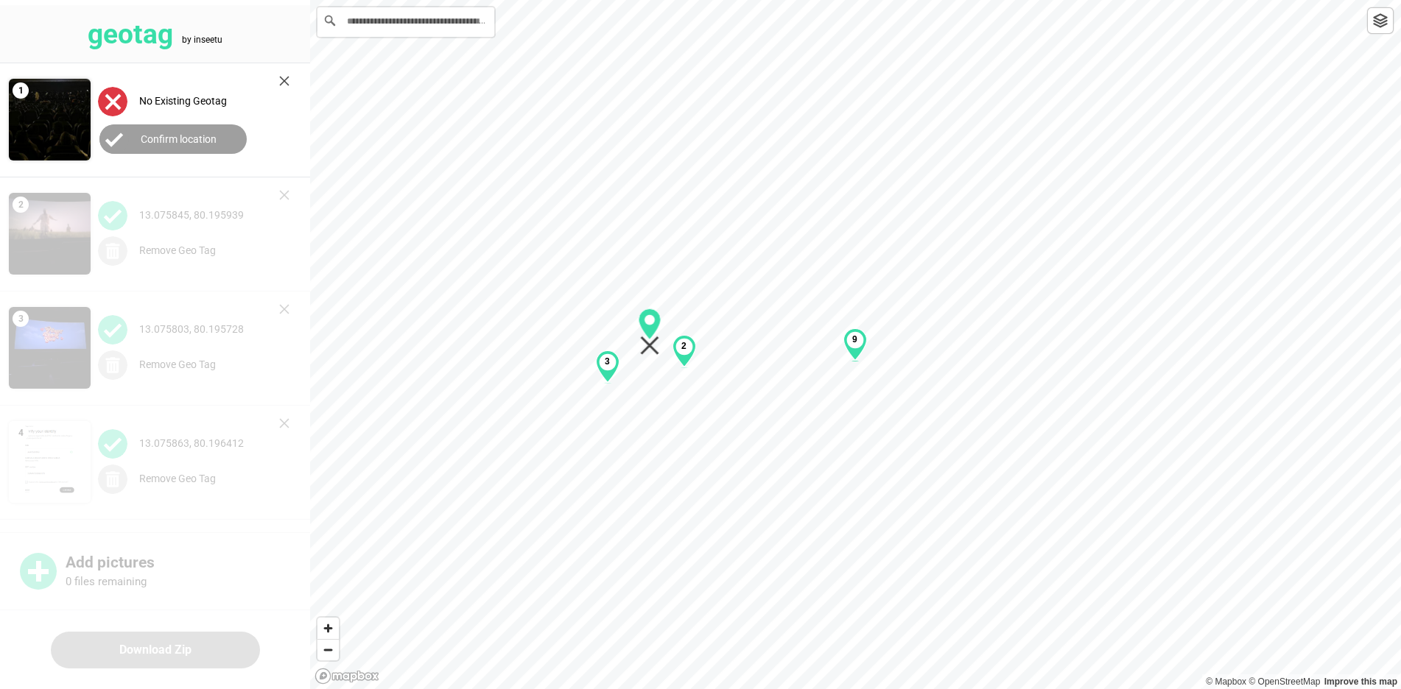
click at [234, 139] on button "Confirm location" at bounding box center [172, 138] width 147 height 29
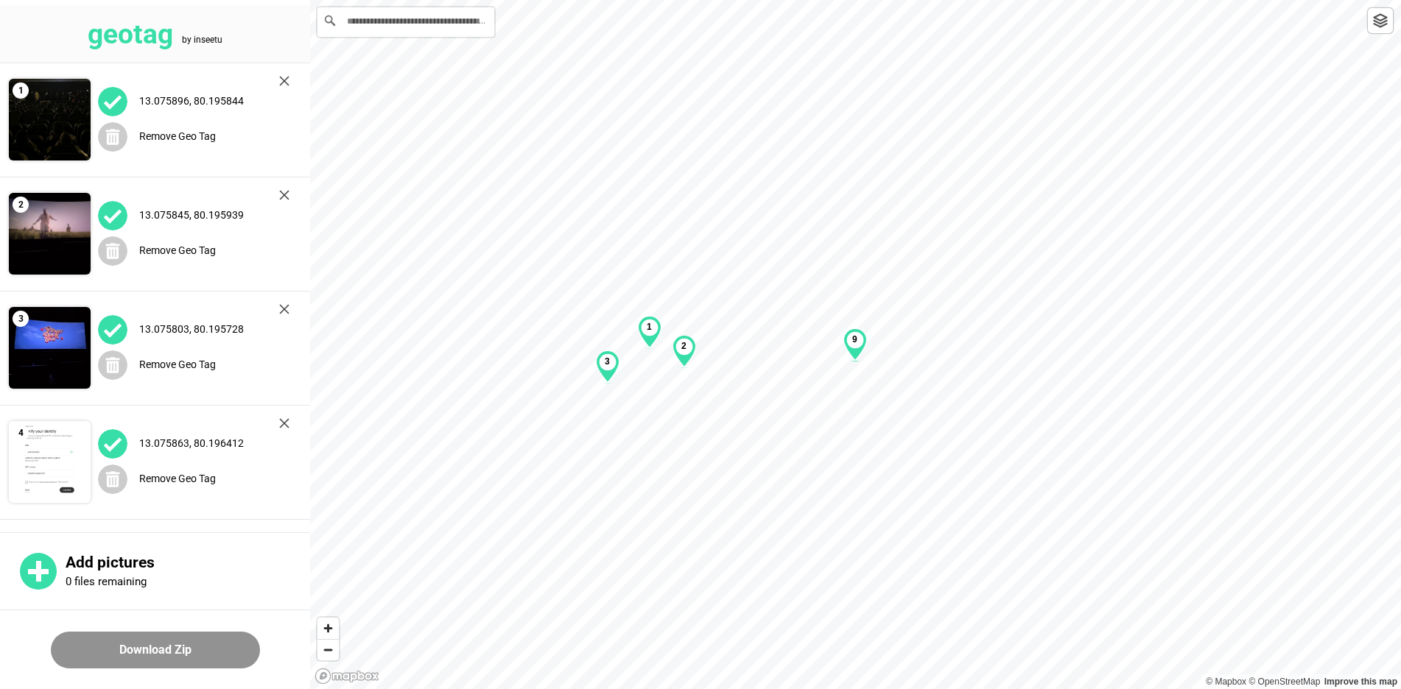
click at [175, 634] on button "Download Zip" at bounding box center [155, 650] width 209 height 37
click at [175, 643] on button "Download Zip" at bounding box center [155, 650] width 209 height 37
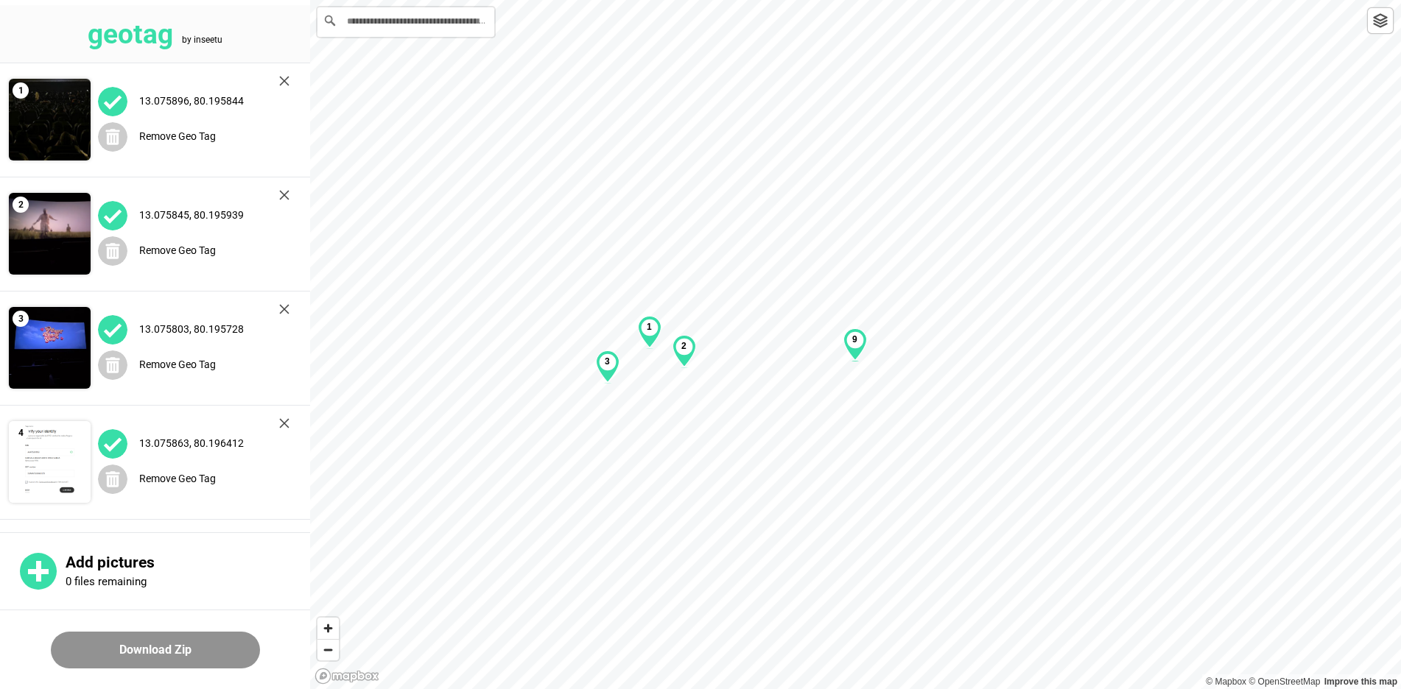
click at [175, 643] on button "Download Zip" at bounding box center [155, 650] width 209 height 37
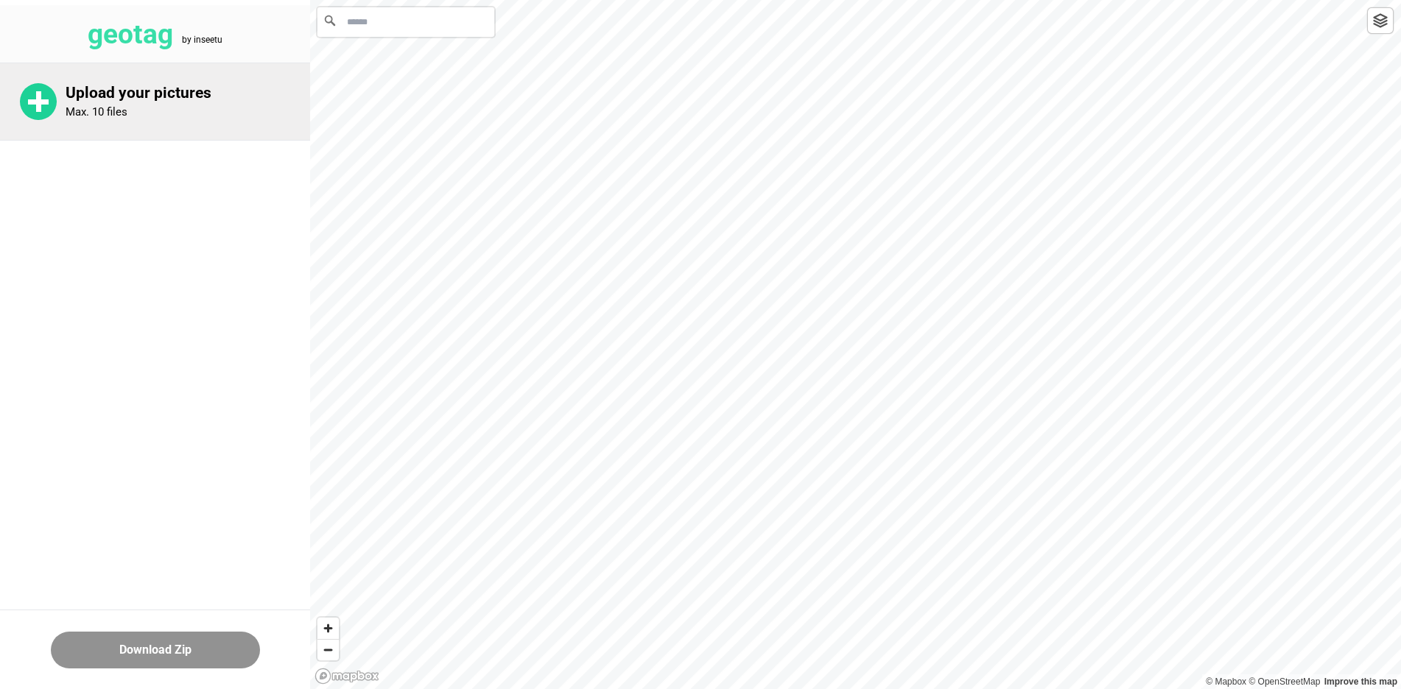
click at [130, 99] on p "Upload your pictures" at bounding box center [188, 93] width 244 height 18
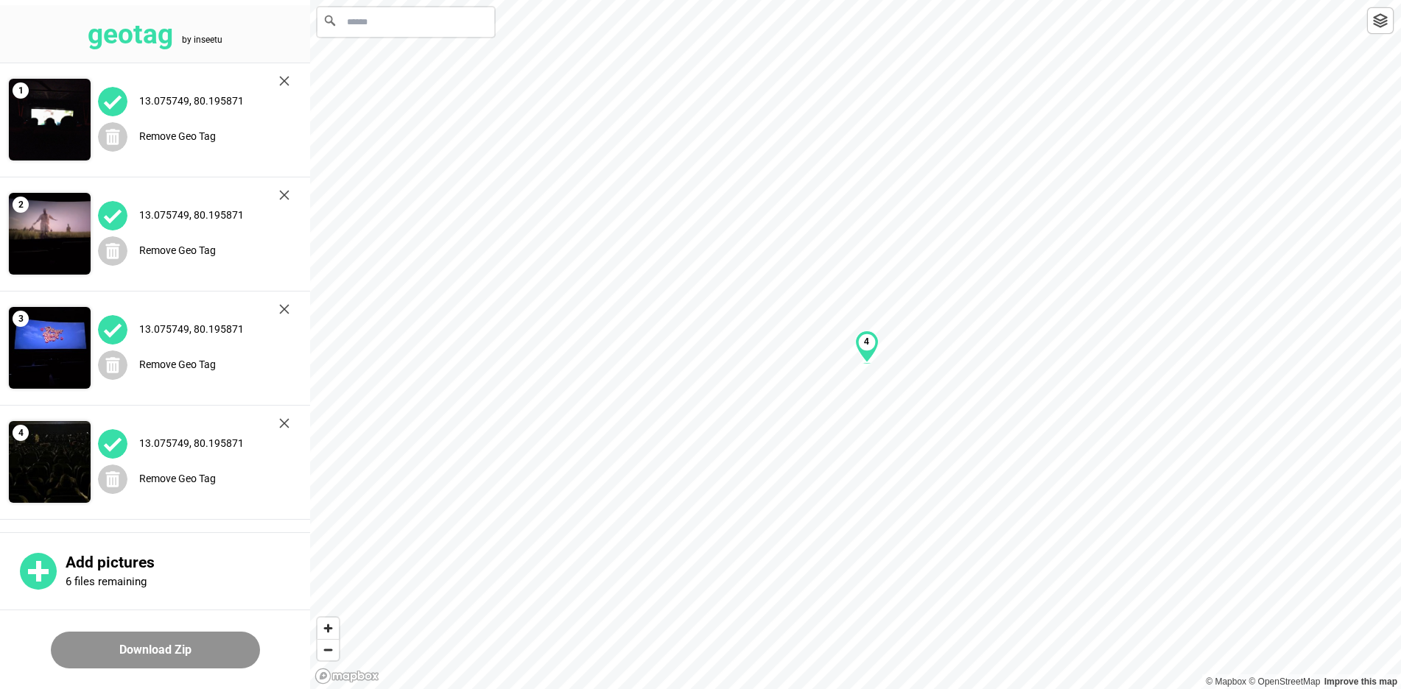
click at [382, 26] on input "Search" at bounding box center [405, 21] width 177 height 29
click at [139, 656] on button "Download Zip" at bounding box center [155, 650] width 209 height 37
click at [187, 70] on div "13.075749, 80.195871 Remove Geo Tag" at bounding box center [194, 119] width 206 height 103
